Goal: Transaction & Acquisition: Purchase product/service

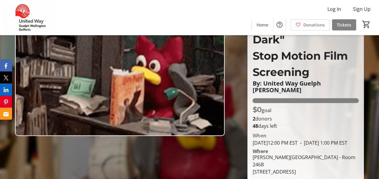
scroll to position [60, 0]
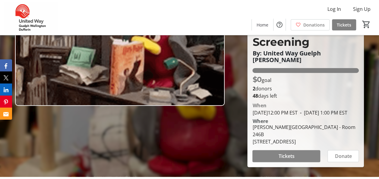
click at [280, 156] on span "Tickets" at bounding box center [286, 156] width 16 height 7
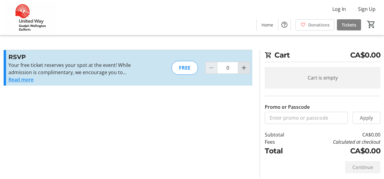
click at [246, 67] on mat-icon "Increment by one" at bounding box center [243, 67] width 7 height 7
type input "1"
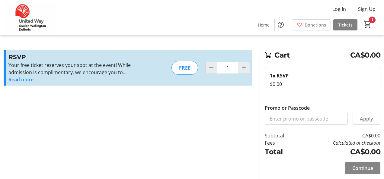
click at [347, 169] on span at bounding box center [362, 168] width 35 height 14
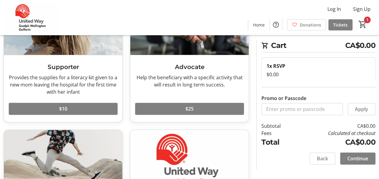
scroll to position [46, 0]
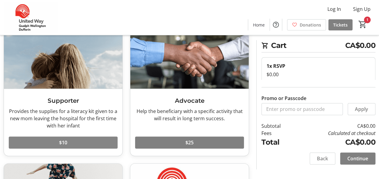
click at [58, 141] on span at bounding box center [63, 142] width 109 height 14
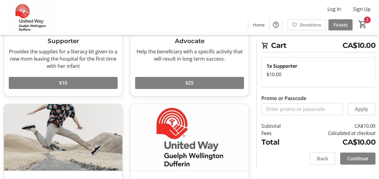
scroll to position [106, 0]
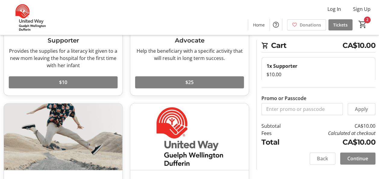
click at [356, 159] on span "Continue" at bounding box center [357, 158] width 21 height 7
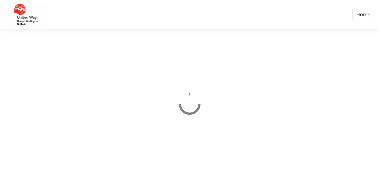
select select "CA"
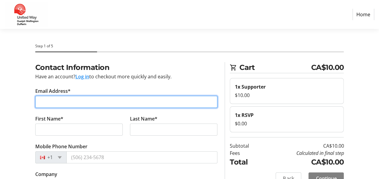
click at [43, 99] on input "Email Address*" at bounding box center [126, 102] width 182 height 12
type input "[EMAIL_ADDRESS][DOMAIN_NAME]"
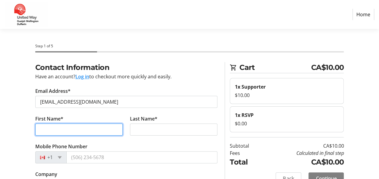
type input "[PERSON_NAME]"
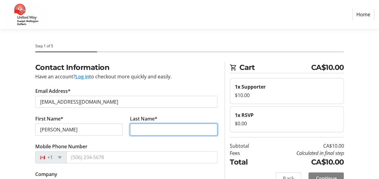
type input "A [PERSON_NAME]"
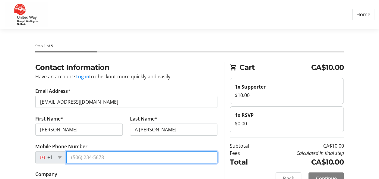
type input "[PHONE_NUMBER]"
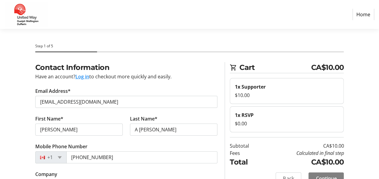
type input "[STREET_ADDRESS]"
type input "Guelph"
select select "ON"
type input "N1H 1V4"
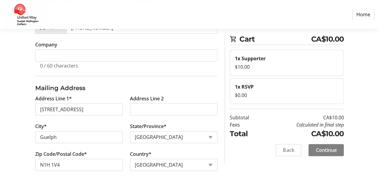
scroll to position [135, 0]
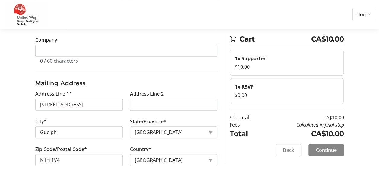
click at [321, 150] on span "Continue" at bounding box center [326, 150] width 21 height 7
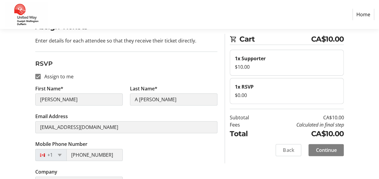
scroll to position [57, 0]
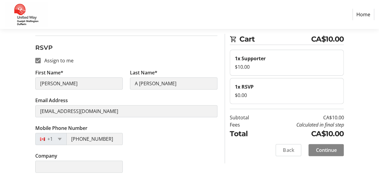
click at [317, 150] on span "Continue" at bounding box center [326, 150] width 21 height 7
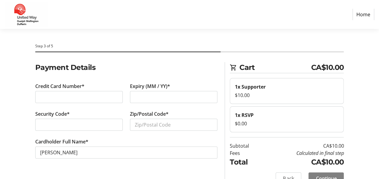
click at [13, 79] on div "Payment Details Credit Card Number* Expiry (MM / YY)* Security Code* Zip/Postal…" at bounding box center [189, 127] width 379 height 130
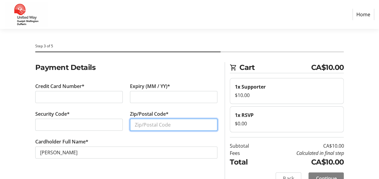
click at [155, 124] on input "Zip/Postal Code*" at bounding box center [173, 125] width 87 height 12
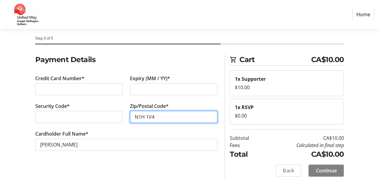
scroll to position [12, 0]
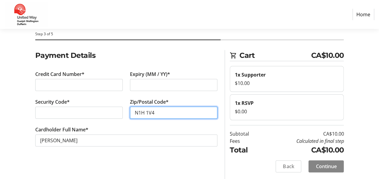
type input "N1H 1V4"
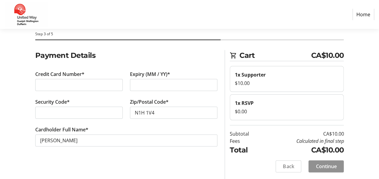
click at [331, 165] on span "Continue" at bounding box center [326, 166] width 21 height 7
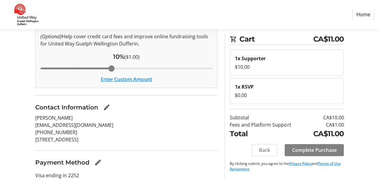
scroll to position [60, 0]
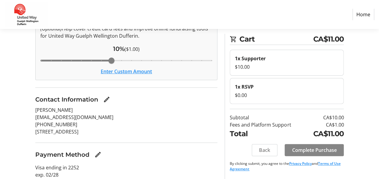
click at [309, 147] on span "Complete Purchase" at bounding box center [314, 150] width 45 height 7
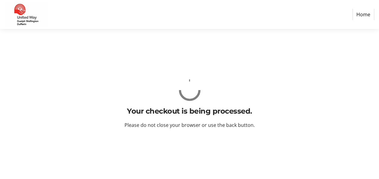
scroll to position [0, 0]
